Goal: Transaction & Acquisition: Purchase product/service

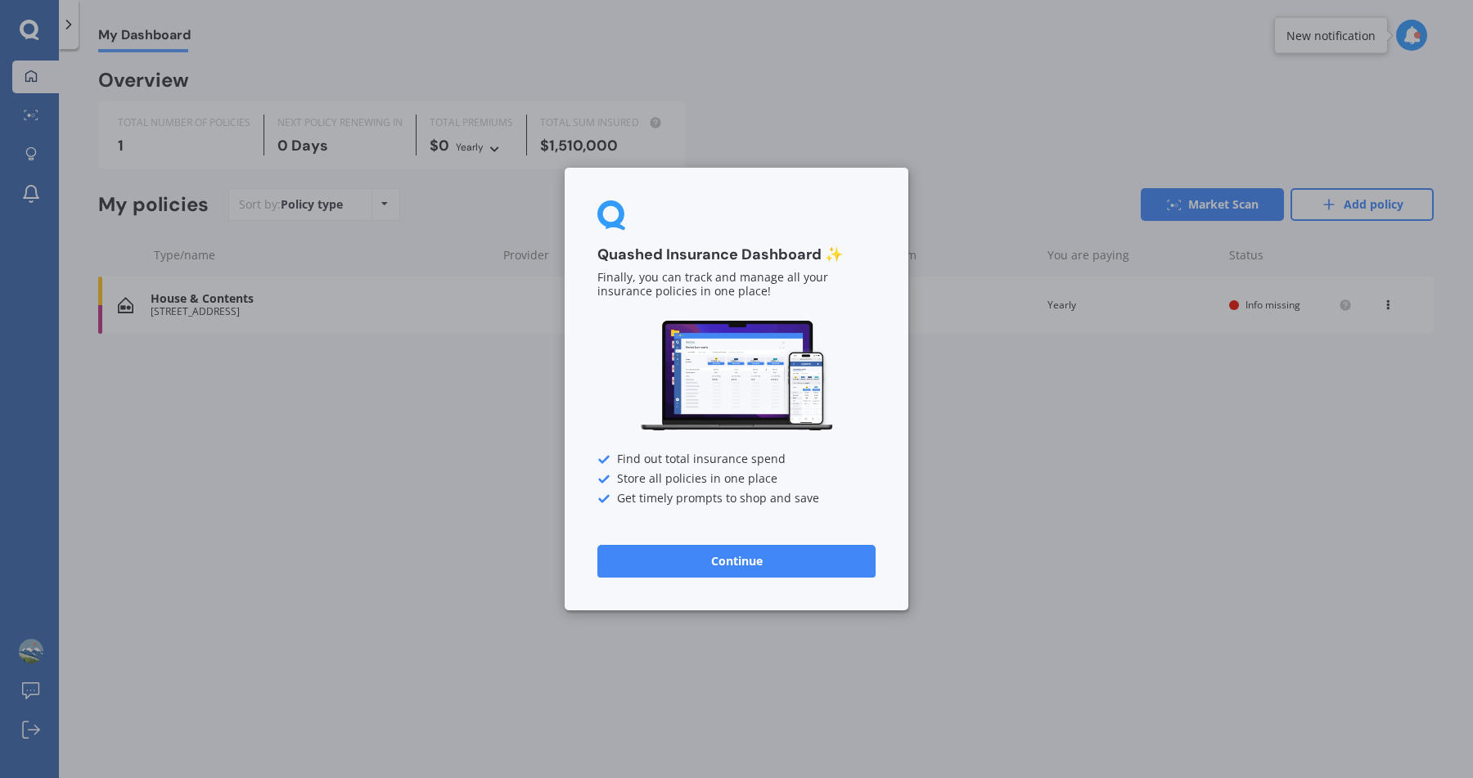
click at [956, 488] on div "Quashed Insurance Dashboard ✨ Finally, you can track and manage all your insura…" at bounding box center [736, 389] width 1473 height 778
click at [706, 556] on button "Continue" at bounding box center [736, 561] width 278 height 33
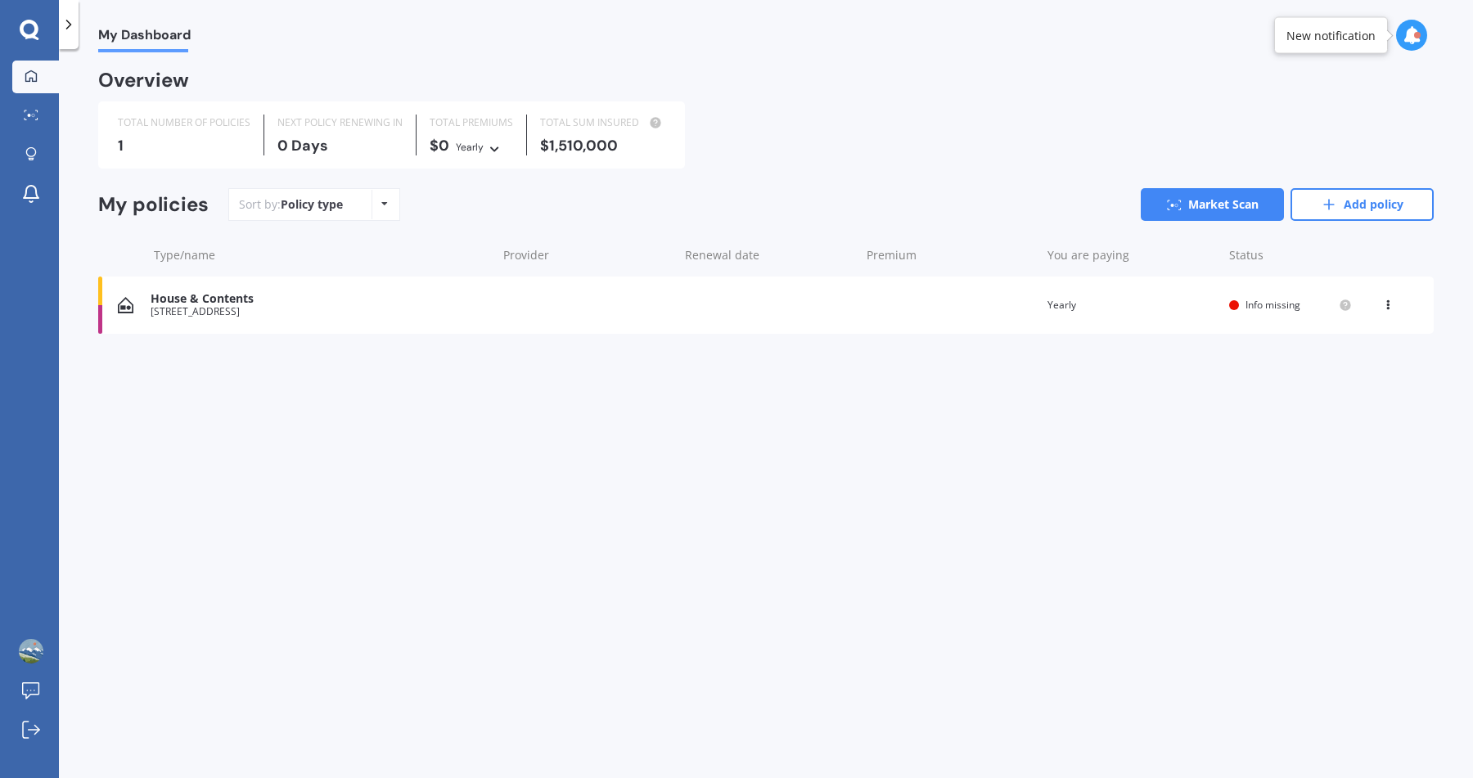
click at [336, 308] on div "[STREET_ADDRESS]" at bounding box center [320, 311] width 338 height 11
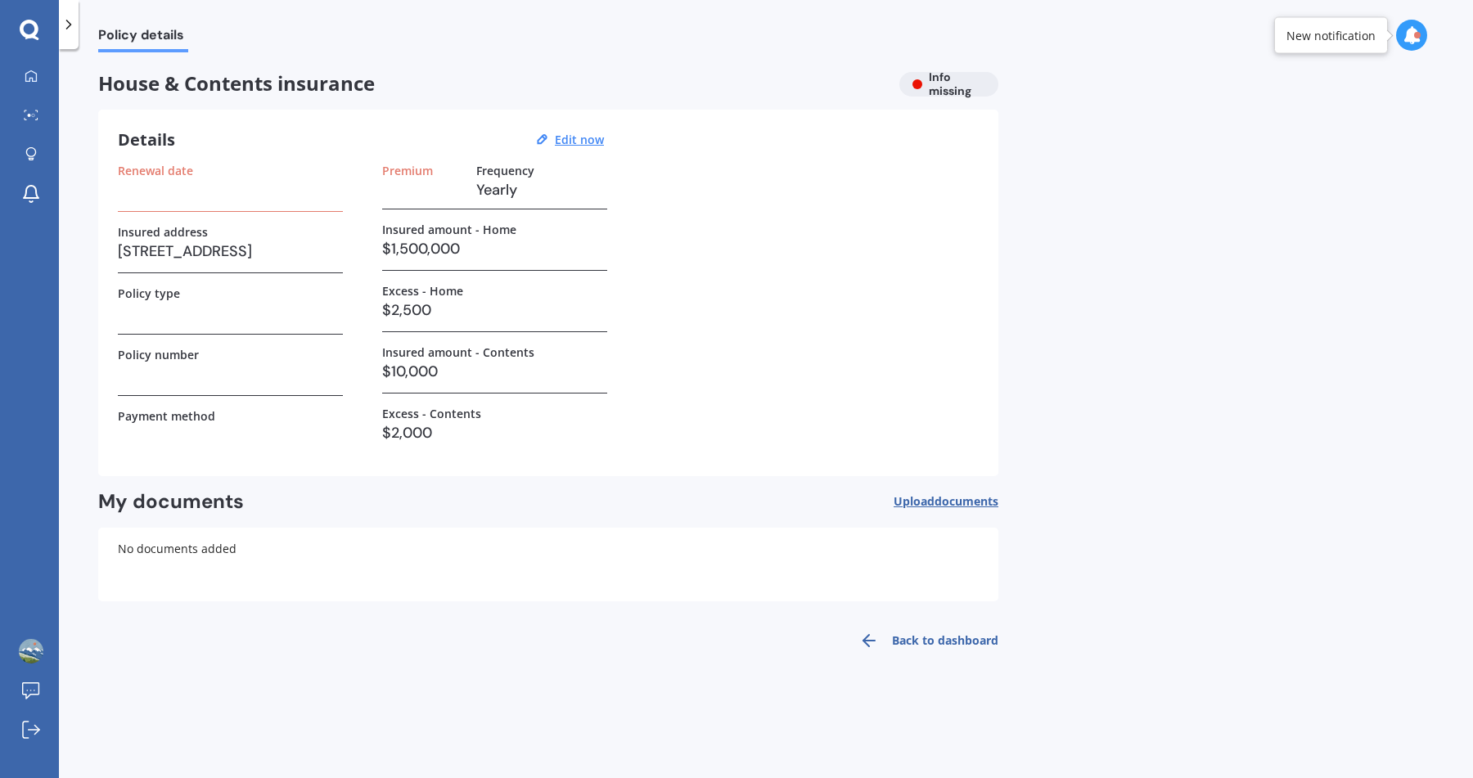
click at [392, 246] on h3 "$1,500,000" at bounding box center [494, 248] width 225 height 25
click at [951, 77] on div "House & Contents insurance Info missing" at bounding box center [548, 84] width 900 height 25
click at [957, 82] on div "House & Contents insurance Info missing" at bounding box center [548, 84] width 900 height 25
click at [1318, 30] on div "New notification" at bounding box center [1330, 35] width 89 height 16
click at [1364, 31] on div "New notification" at bounding box center [1330, 35] width 89 height 16
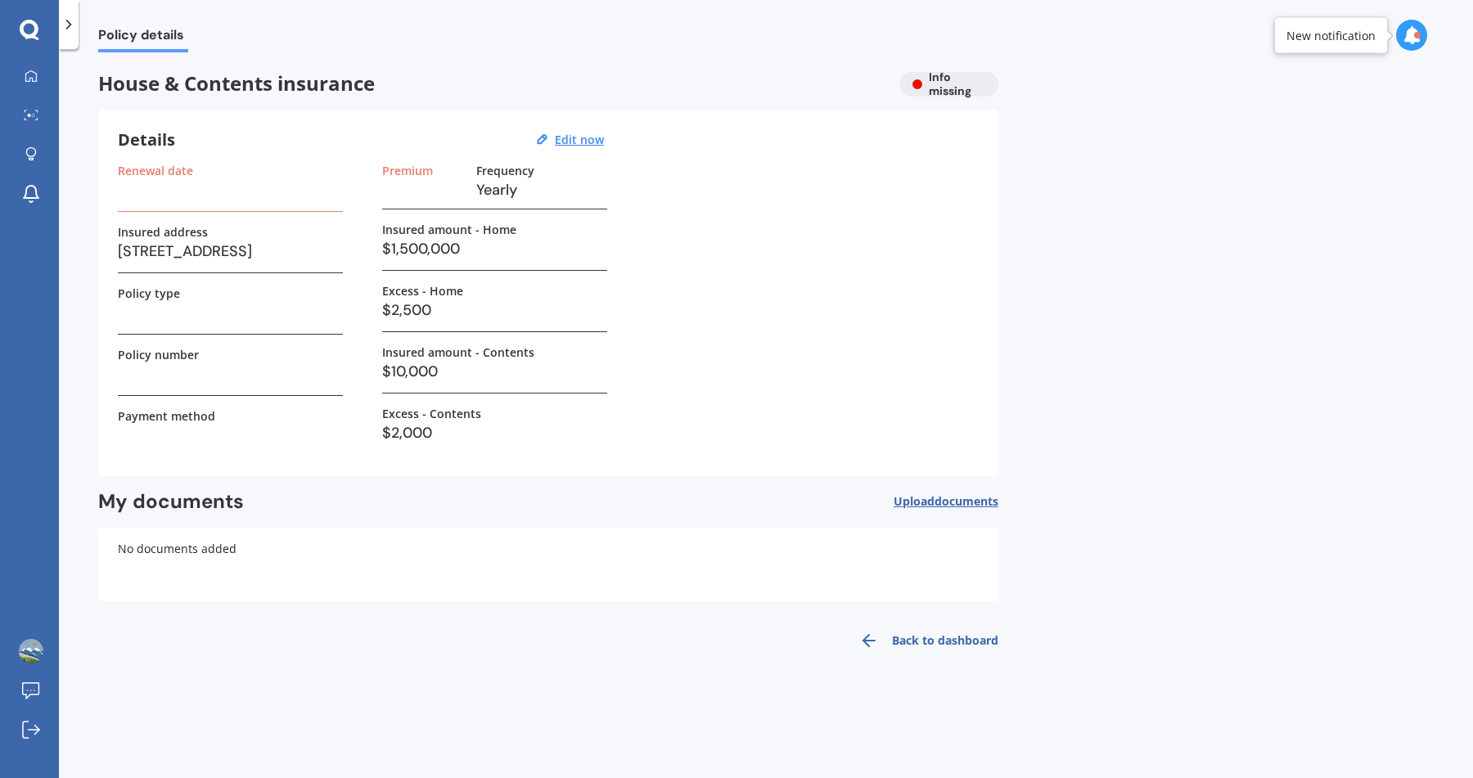
click at [941, 515] on div "My documents Upload documents Uploading You currently have no documents stored …" at bounding box center [548, 545] width 900 height 112
click at [947, 501] on span "documents" at bounding box center [966, 501] width 64 height 16
click at [952, 648] on link "Back to dashboard" at bounding box center [923, 640] width 149 height 39
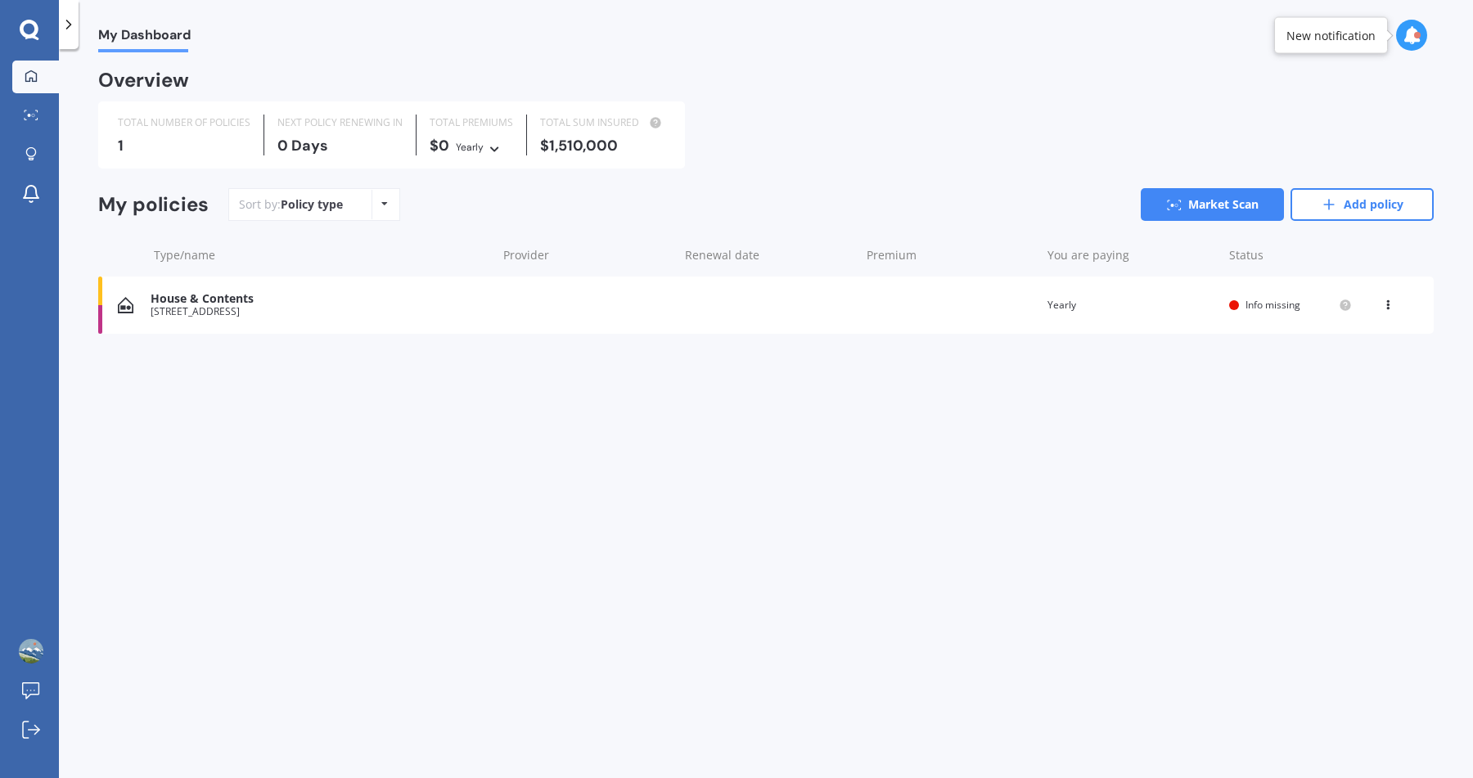
click at [1386, 307] on icon at bounding box center [1387, 302] width 11 height 10
click at [1356, 338] on div "View policy" at bounding box center [1351, 336] width 162 height 33
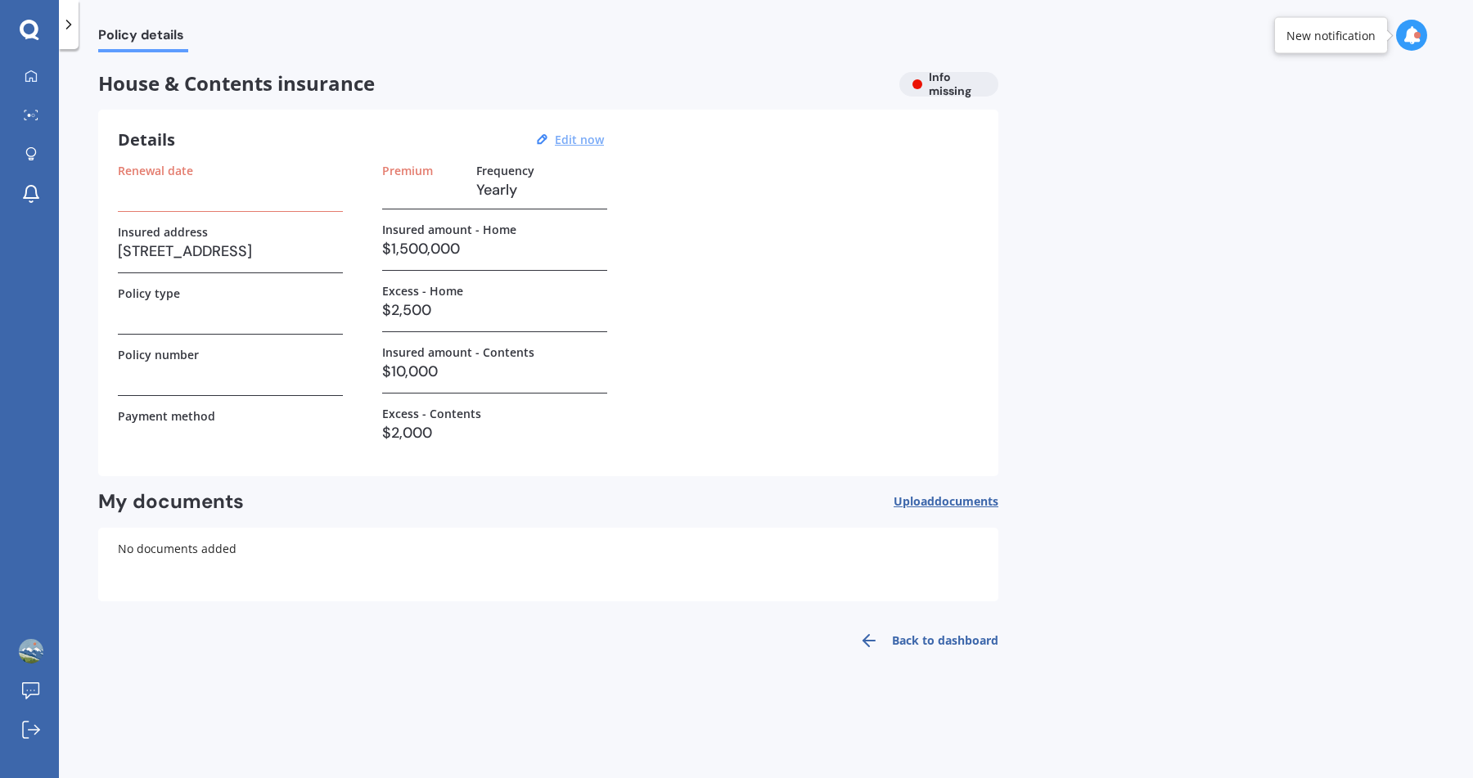
click at [596, 139] on u "Edit now" at bounding box center [579, 140] width 49 height 16
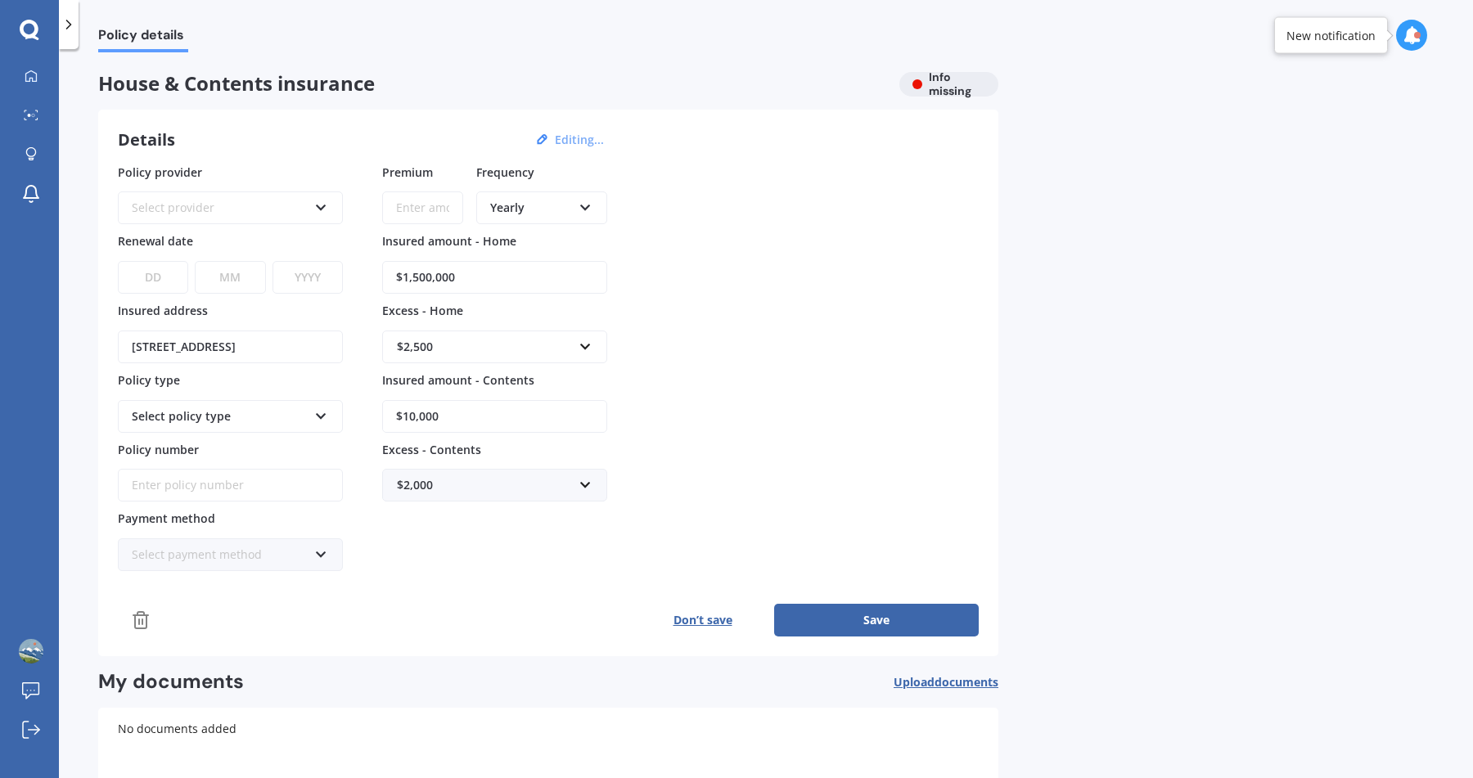
scroll to position [92, 0]
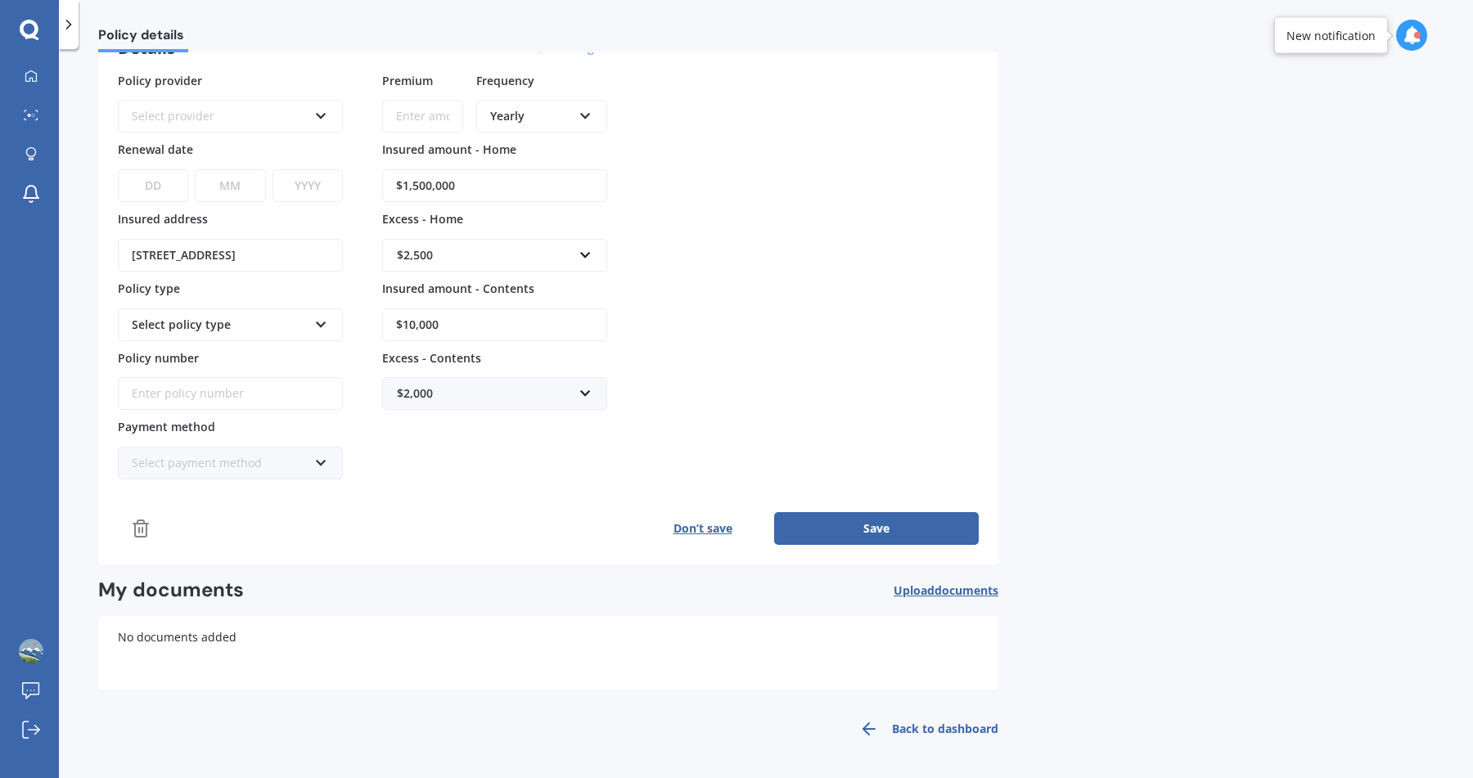
click at [245, 390] on input "Policy number" at bounding box center [230, 393] width 225 height 33
click at [279, 327] on div "Select policy type" at bounding box center [220, 325] width 176 height 18
click at [37, 111] on icon at bounding box center [36, 111] width 2 height 2
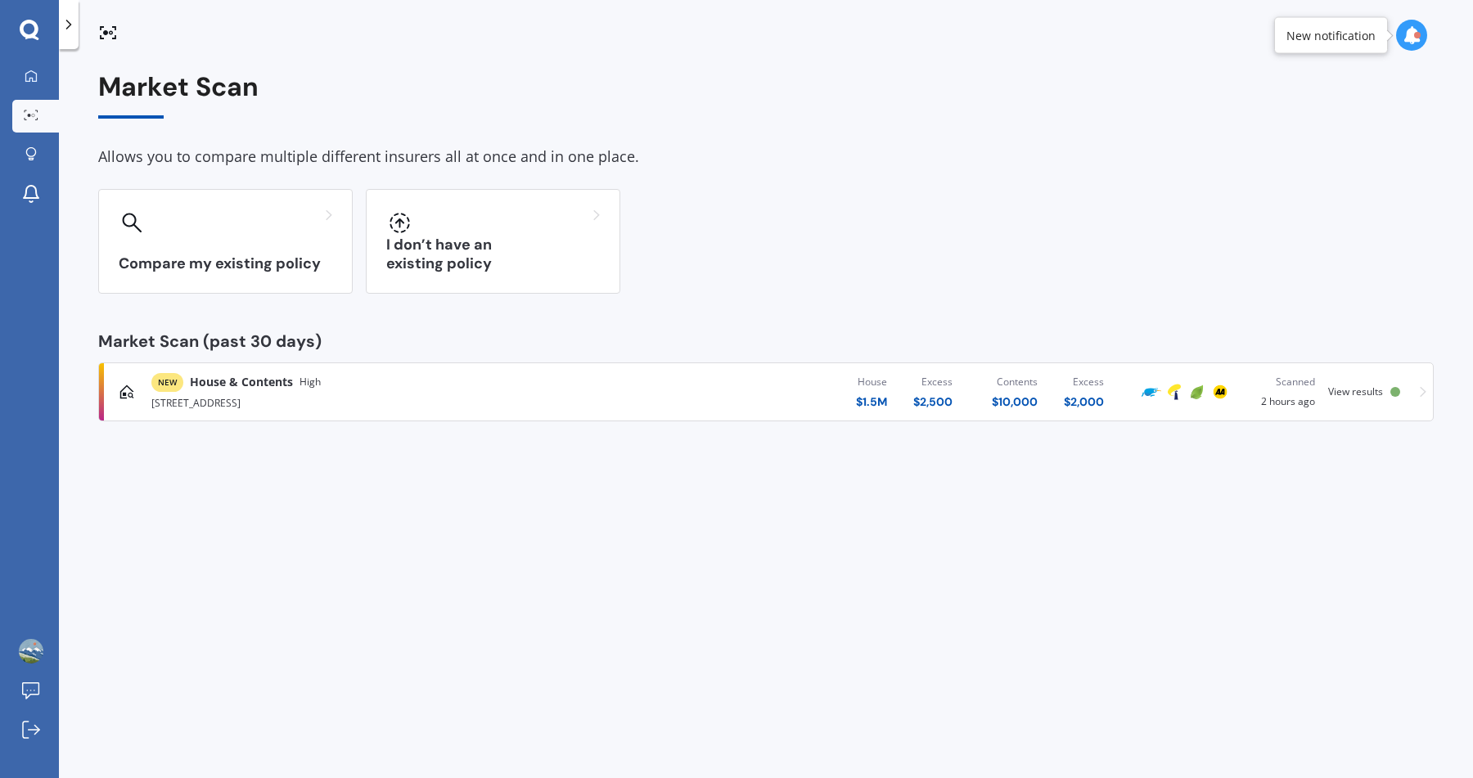
click at [1210, 393] on img at bounding box center [1220, 392] width 20 height 20
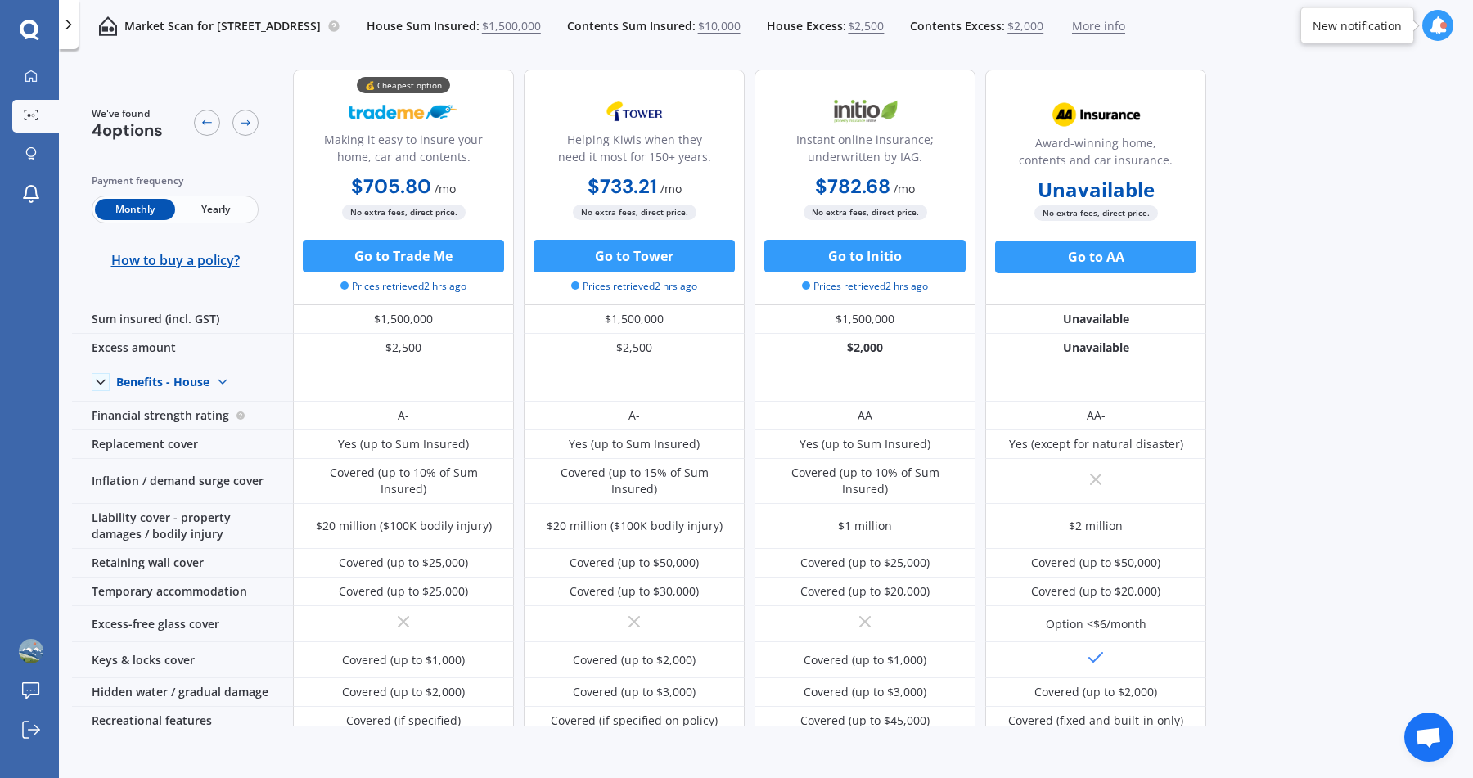
click at [136, 128] on span "4 options" at bounding box center [127, 129] width 71 height 21
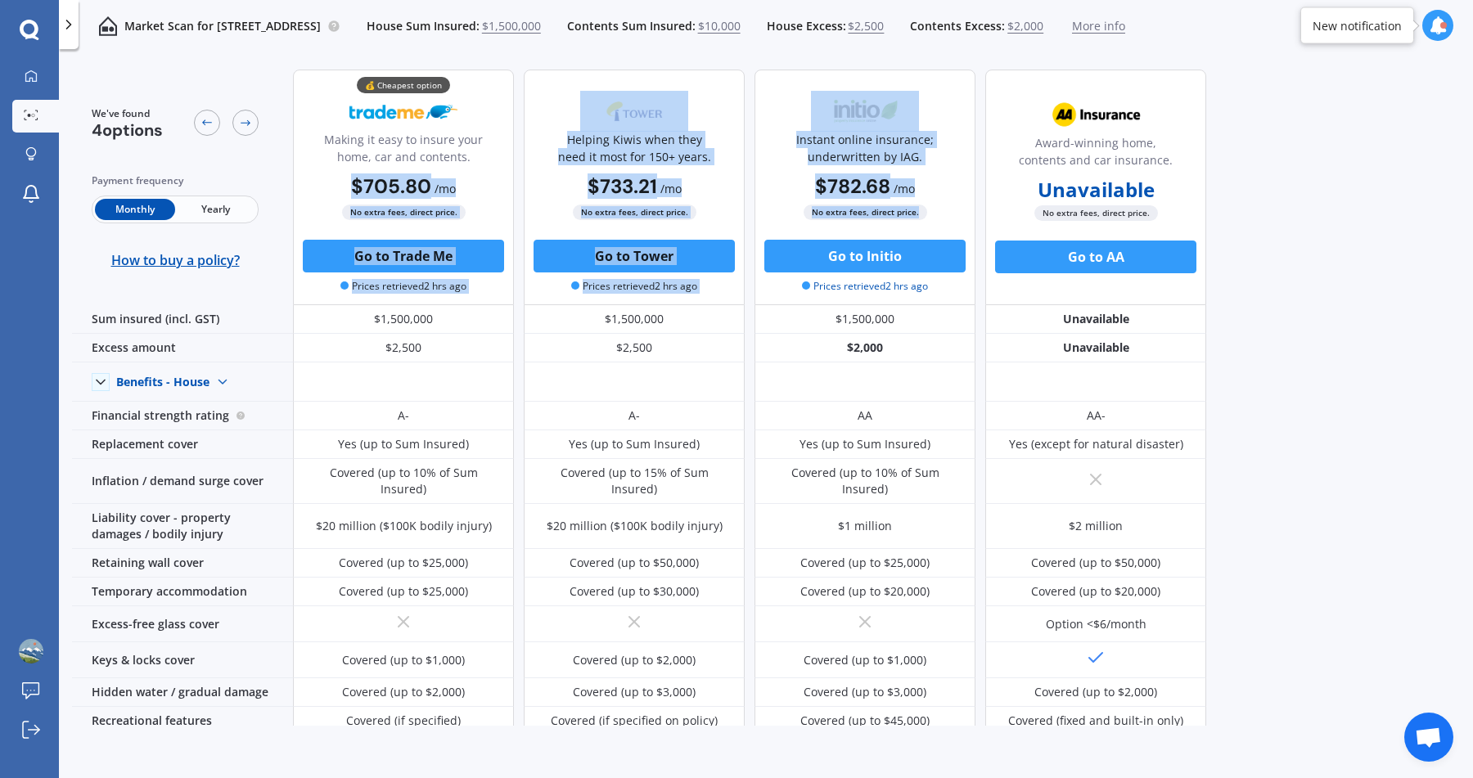
drag, startPoint x: 320, startPoint y: 186, endPoint x: 948, endPoint y: 206, distance: 628.6
click at [948, 206] on div "💰 Cheapest option Making it easy to insure your home, car and contents. $705.80…" at bounding box center [749, 188] width 913 height 236
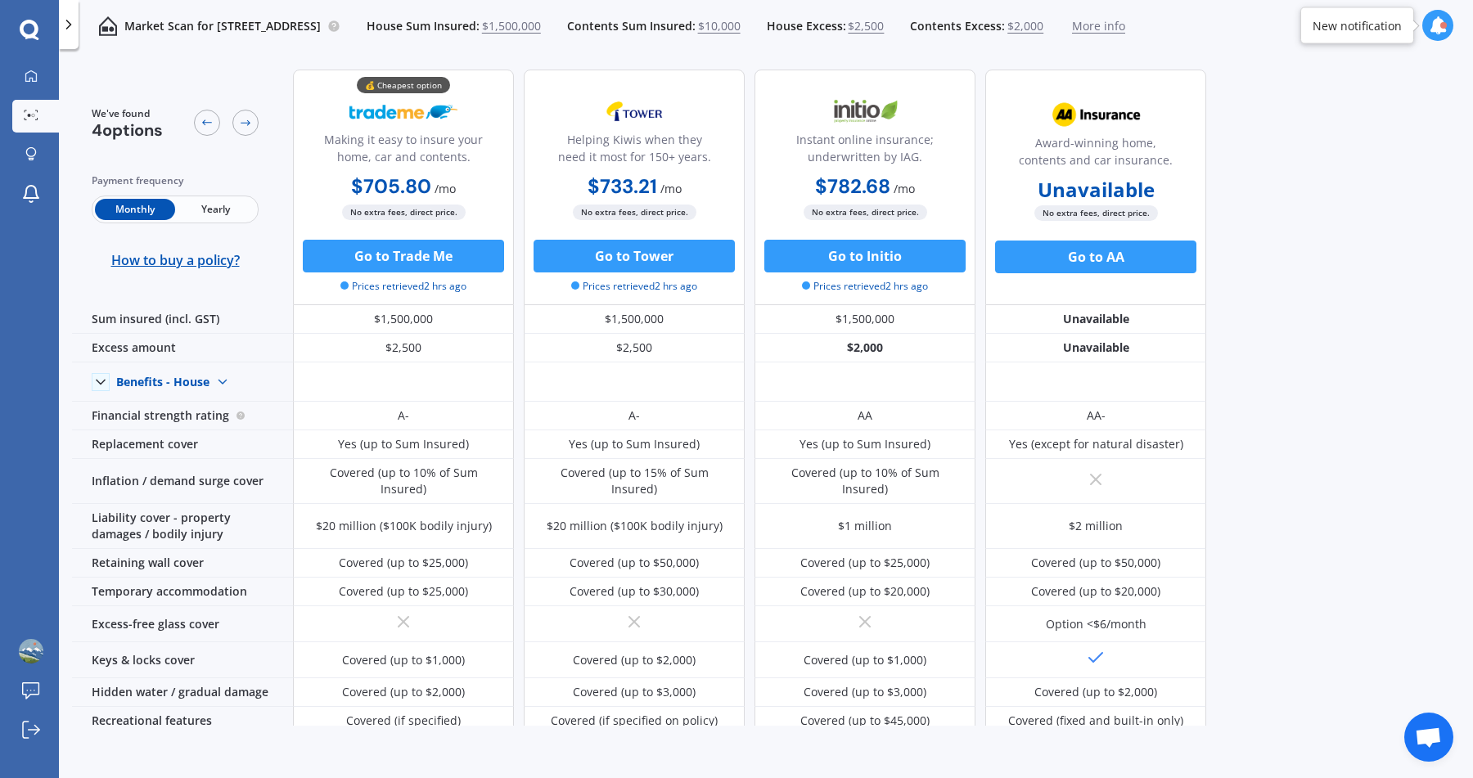
click at [1329, 271] on div "We've found 4 options Payment frequency Monthly Yearly How to buy a policy? 💰 C…" at bounding box center [772, 390] width 1401 height 669
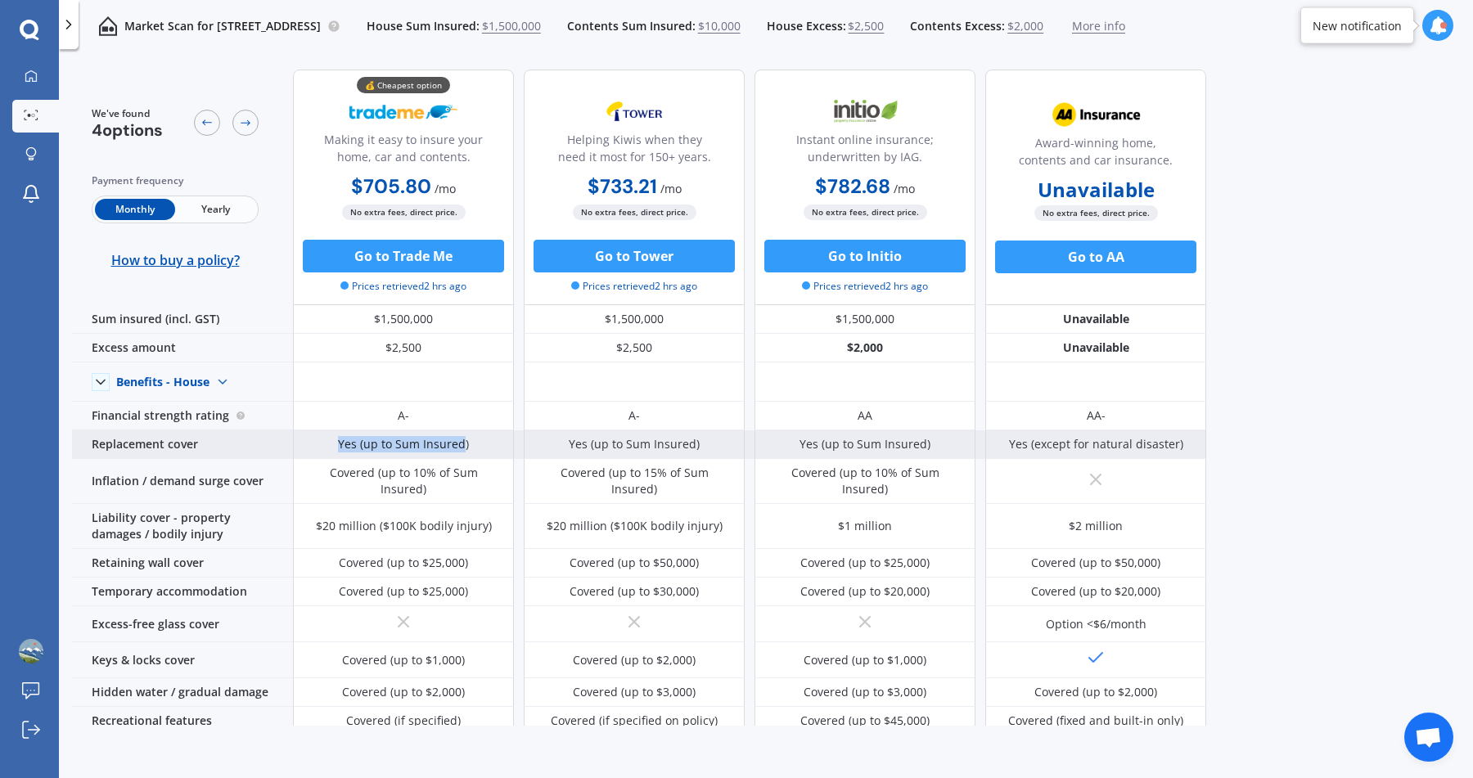
drag, startPoint x: 338, startPoint y: 440, endPoint x: 462, endPoint y: 447, distance: 124.6
click at [462, 447] on div "Yes (up to Sum Insured)" at bounding box center [403, 444] width 221 height 29
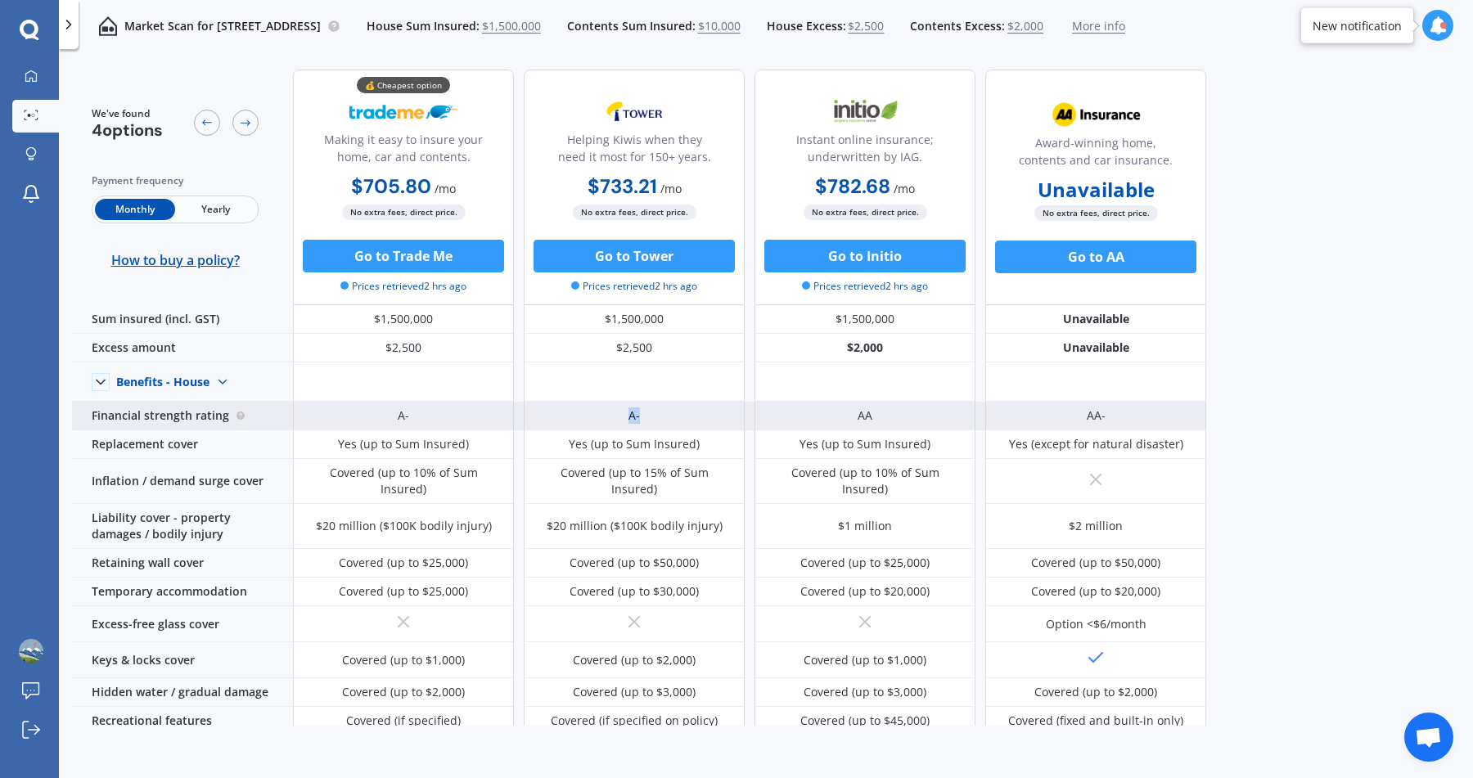
drag, startPoint x: 621, startPoint y: 411, endPoint x: 671, endPoint y: 413, distance: 49.9
click at [671, 413] on div "A-" at bounding box center [634, 416] width 221 height 29
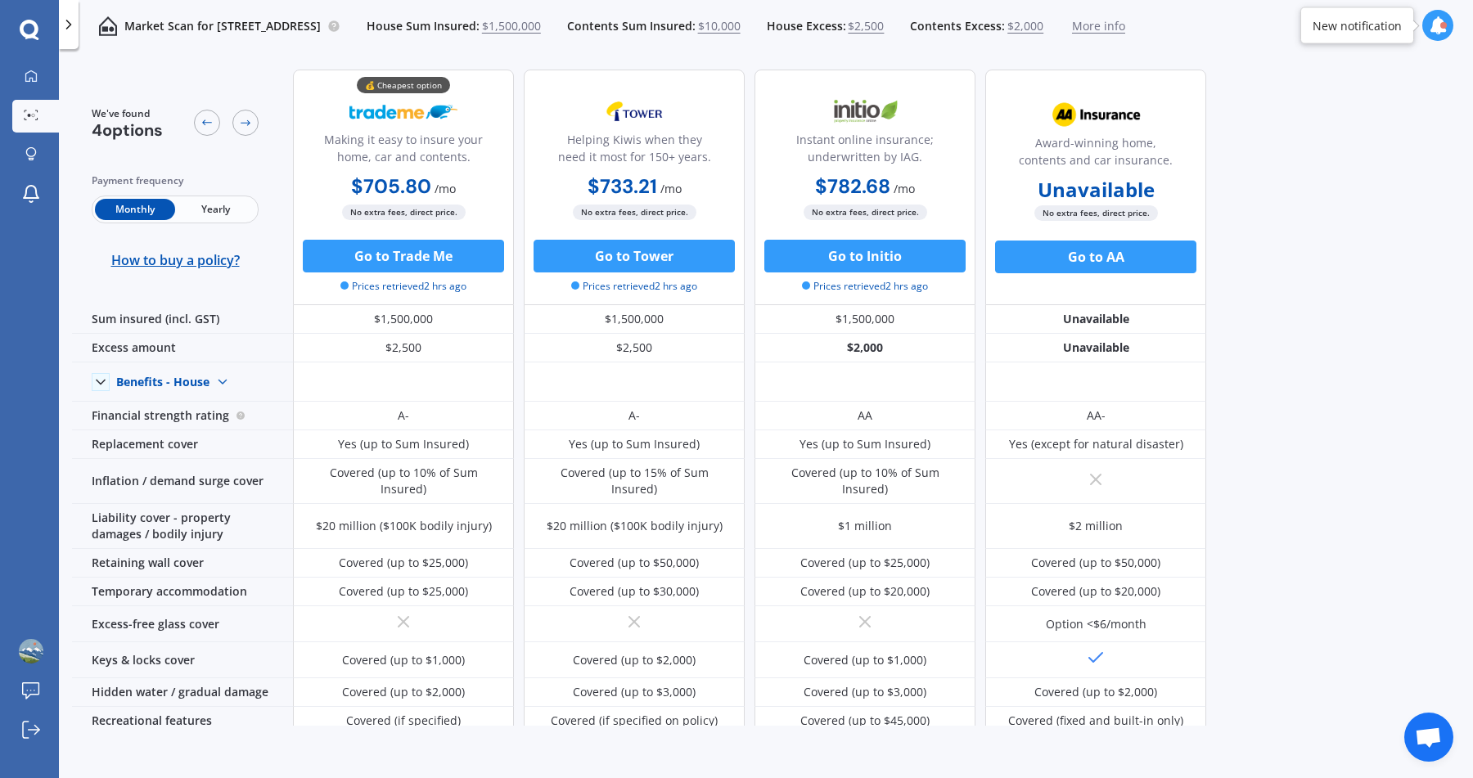
click at [541, 27] on span "$1,500,000" at bounding box center [511, 26] width 59 height 16
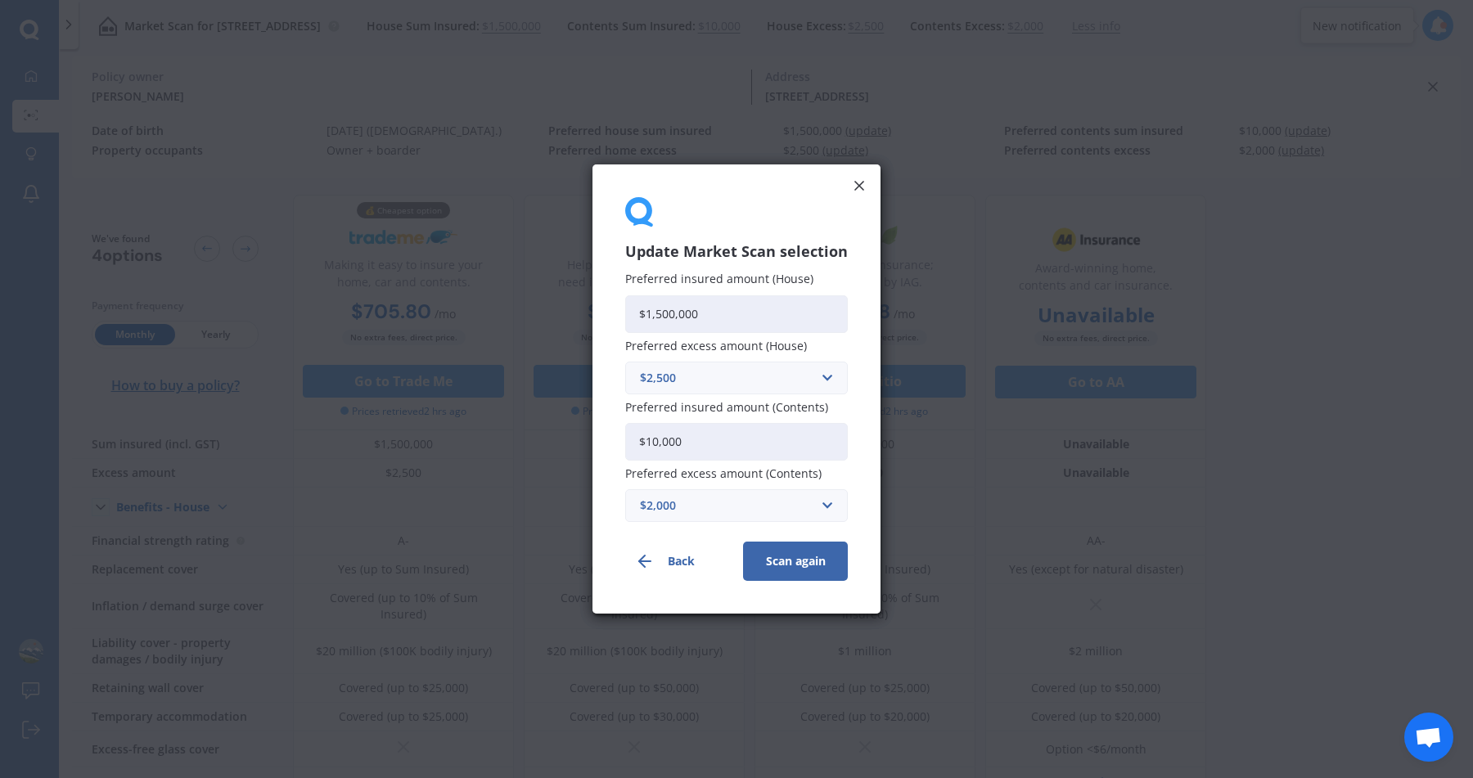
click at [656, 309] on input "$1,500,000" at bounding box center [736, 314] width 223 height 38
click at [659, 311] on input "$1,500,000" at bounding box center [736, 314] width 223 height 38
type input "$1,200,000"
click at [758, 390] on input "text" at bounding box center [731, 377] width 208 height 31
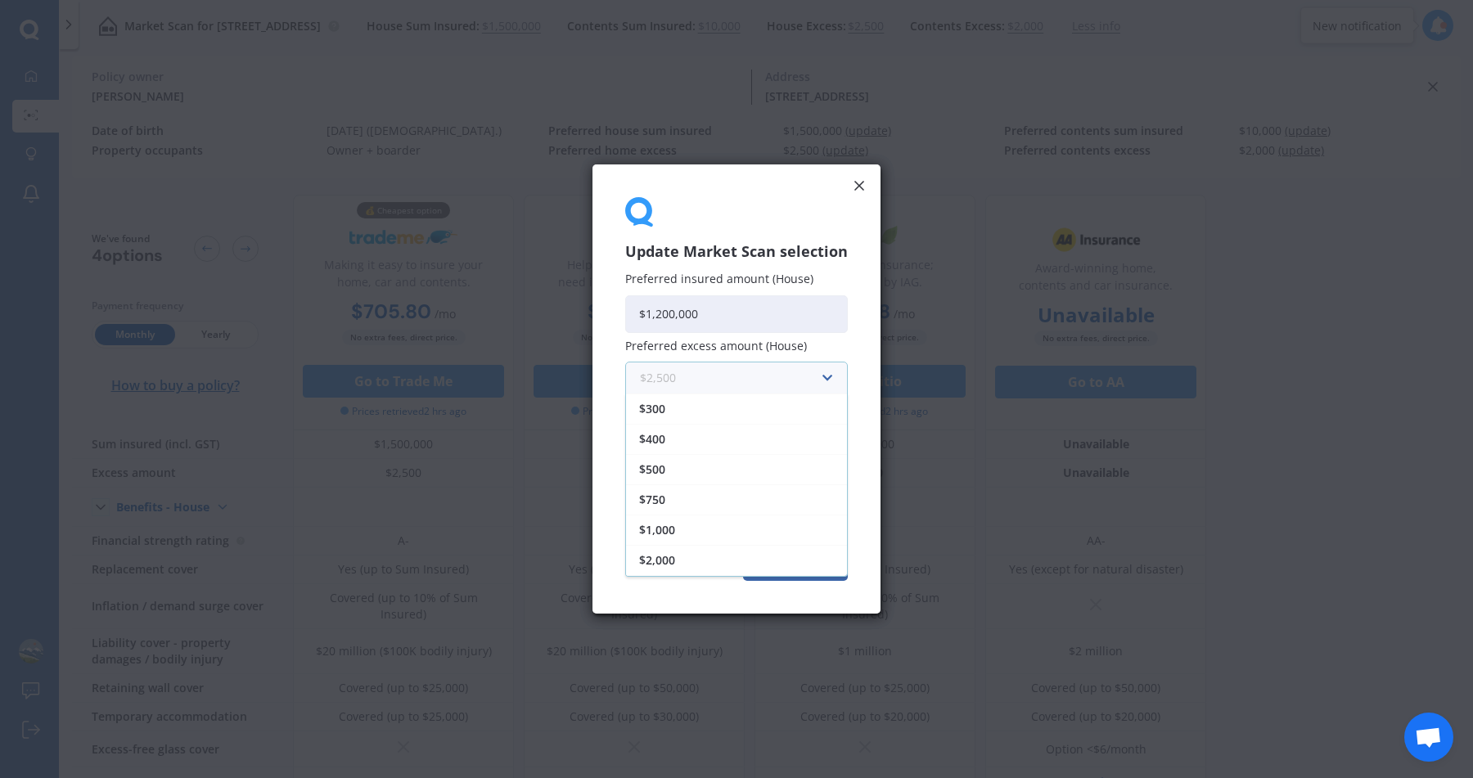
scroll to position [29, 0]
click at [868, 341] on div "Update Market Scan selection Preferred insured amount (House) $1,200,000 Prefer…" at bounding box center [736, 388] width 288 height 449
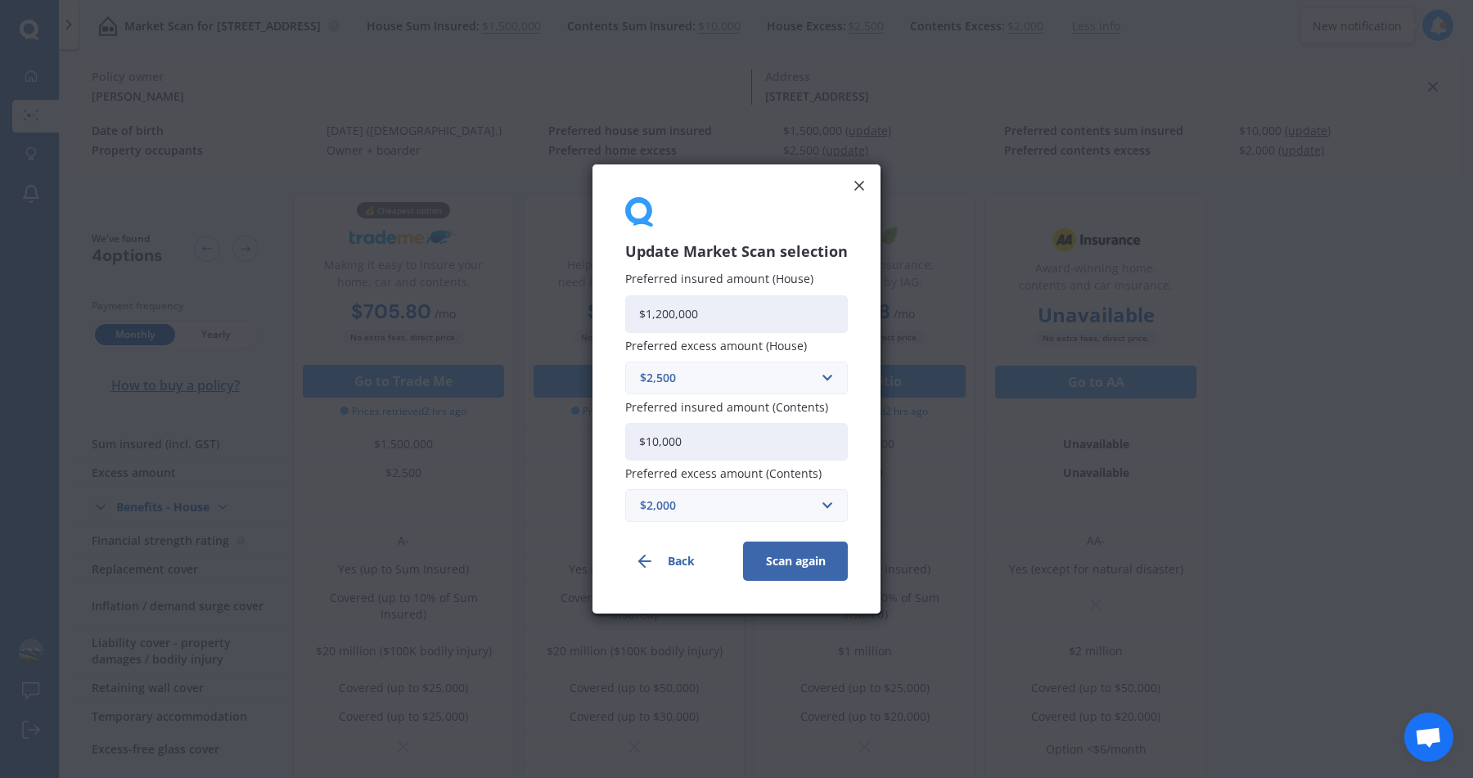
drag, startPoint x: 809, startPoint y: 434, endPoint x: 591, endPoint y: 441, distance: 217.7
click at [591, 441] on div "Update Market Scan selection Preferred insured amount (House) $1,200,000 Prefer…" at bounding box center [736, 389] width 1473 height 778
click at [676, 518] on input "text" at bounding box center [731, 505] width 208 height 31
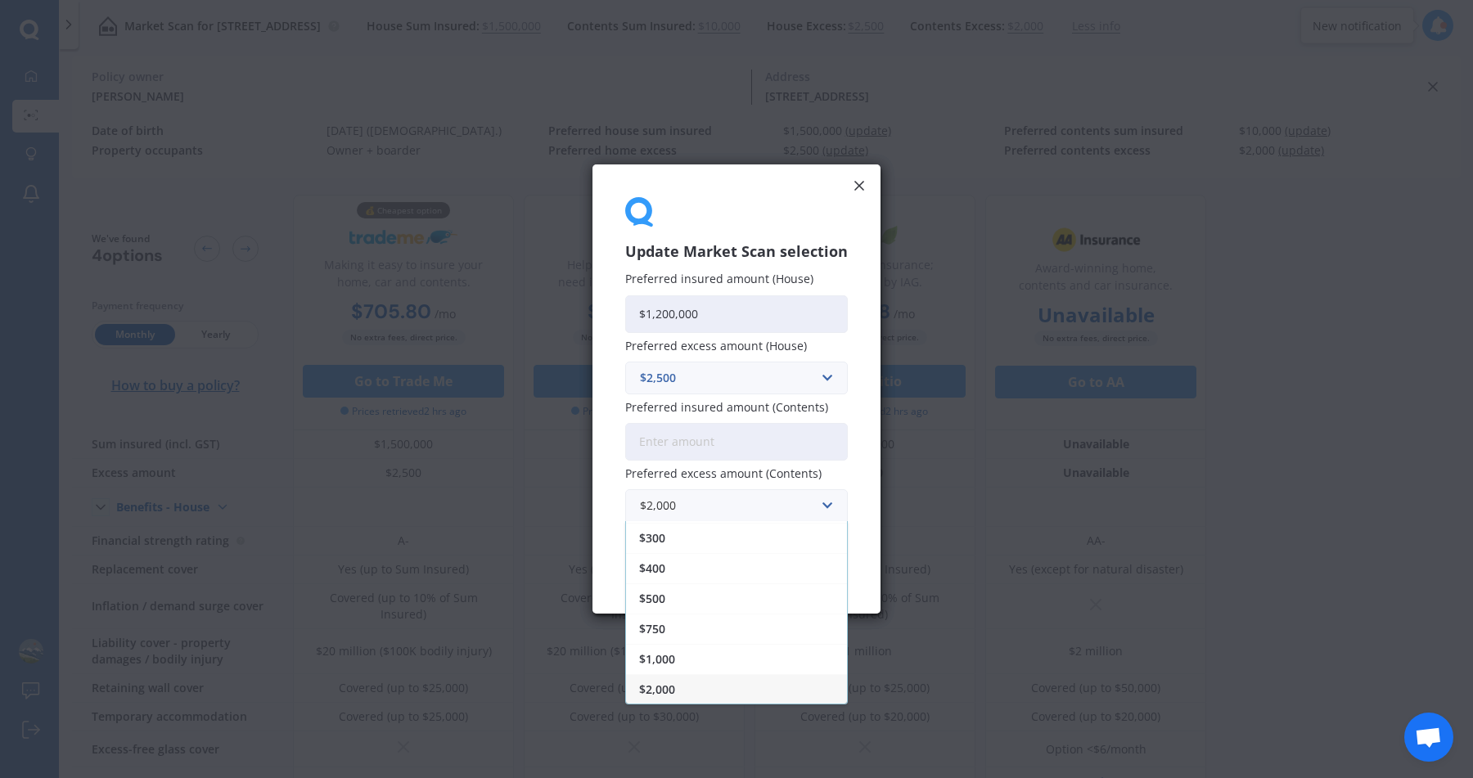
click at [612, 445] on div "Update Market Scan selection Preferred insured amount (House) $1,200,000 Prefer…" at bounding box center [736, 388] width 288 height 449
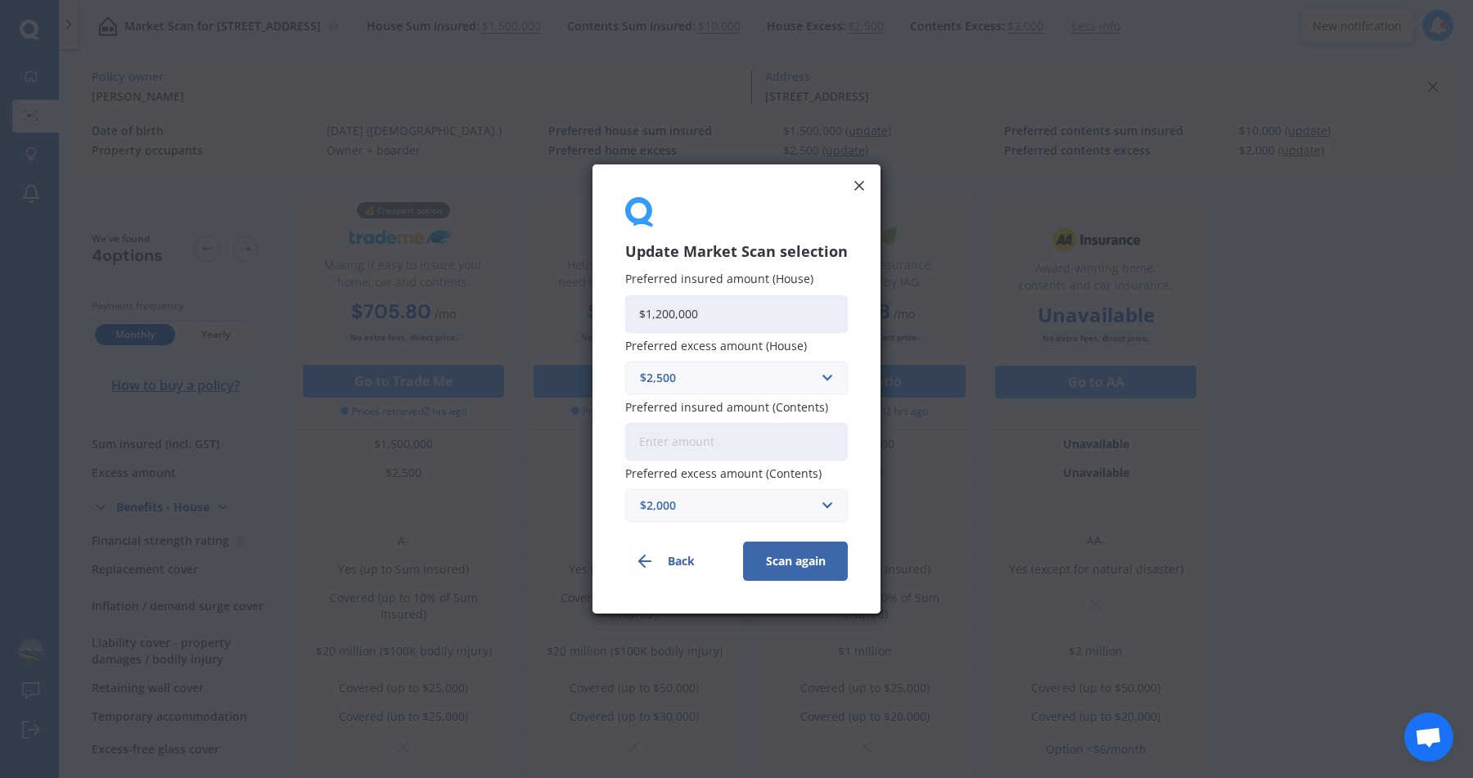
click at [796, 566] on button "Scan again" at bounding box center [795, 561] width 105 height 39
type input "$1"
type input "$0"
click at [781, 571] on button "Scan again" at bounding box center [795, 561] width 105 height 39
